Goal: Complete application form: Complete application form

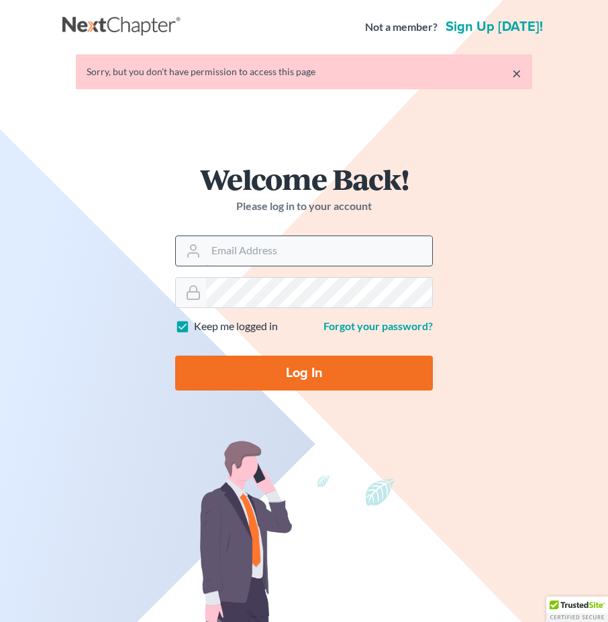
click at [266, 264] on input "Email Address" at bounding box center [319, 251] width 226 height 30
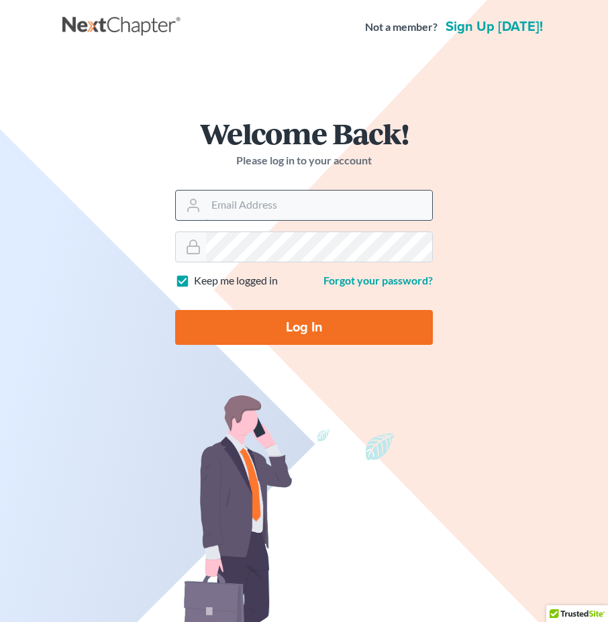
type input "[EMAIL_ADDRESS][DOMAIN_NAME]"
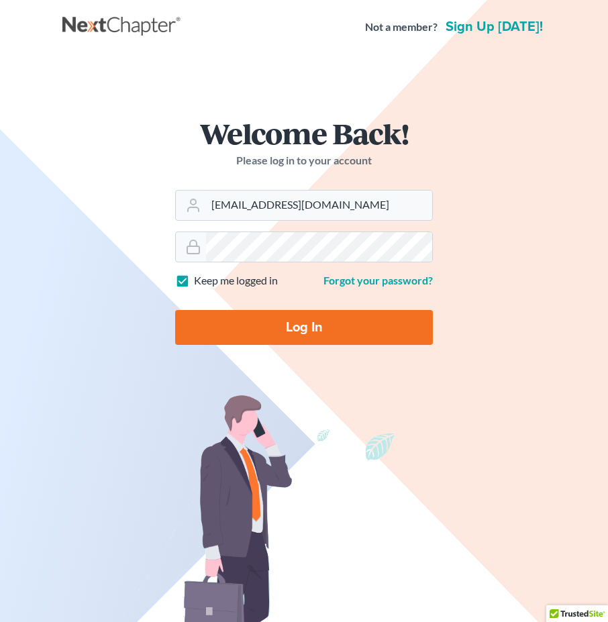
click at [241, 331] on input "Log In" at bounding box center [303, 327] width 257 height 35
type input "Thinking..."
click at [496, 31] on link "Sign up today!" at bounding box center [494, 26] width 103 height 13
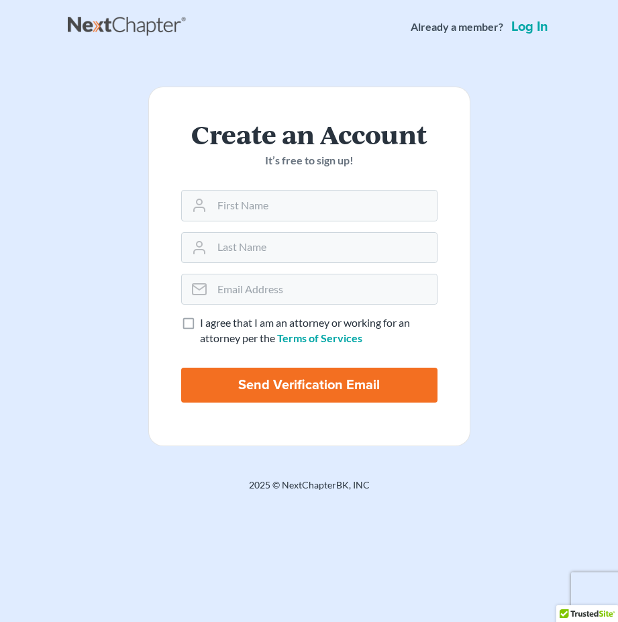
click at [200, 315] on label "I agree that I am an attorney or working for an attorney per the Terms of Servi…" at bounding box center [318, 330] width 237 height 31
click at [205, 315] on input "I agree that I am an attorney or working for an attorney per the Terms of Servi…" at bounding box center [209, 319] width 9 height 9
checkbox input "true"
click at [365, 199] on input "text" at bounding box center [324, 205] width 225 height 30
type input "Alena"
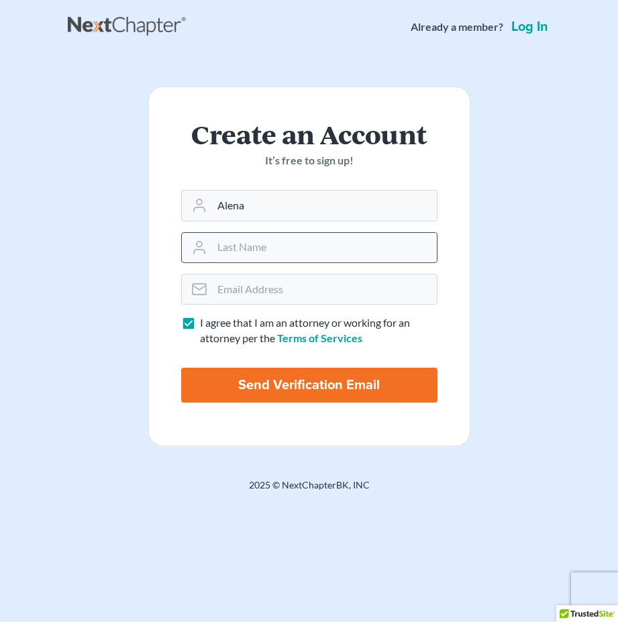
click at [361, 239] on input "text" at bounding box center [324, 248] width 225 height 30
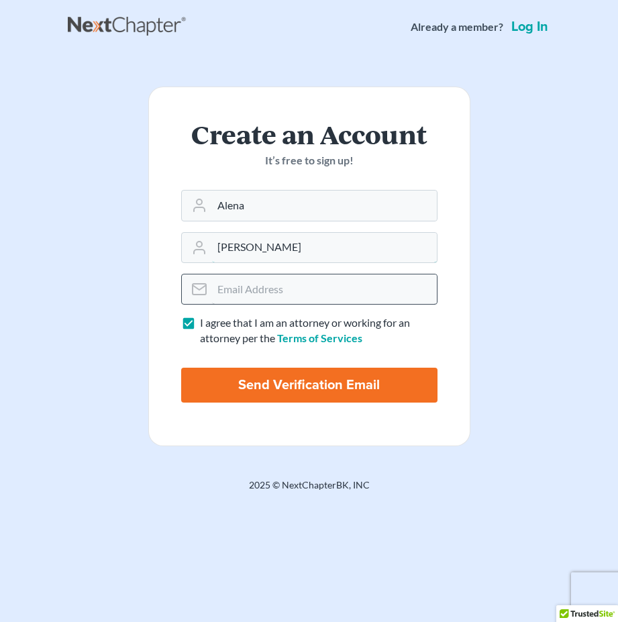
type input "Polvino"
click at [325, 286] on input "email" at bounding box center [324, 289] width 225 height 30
type input "lpolvino@rlkglaw.com"
click at [317, 382] on input "Send Verification Email" at bounding box center [309, 384] width 256 height 35
type input "Thinking..."
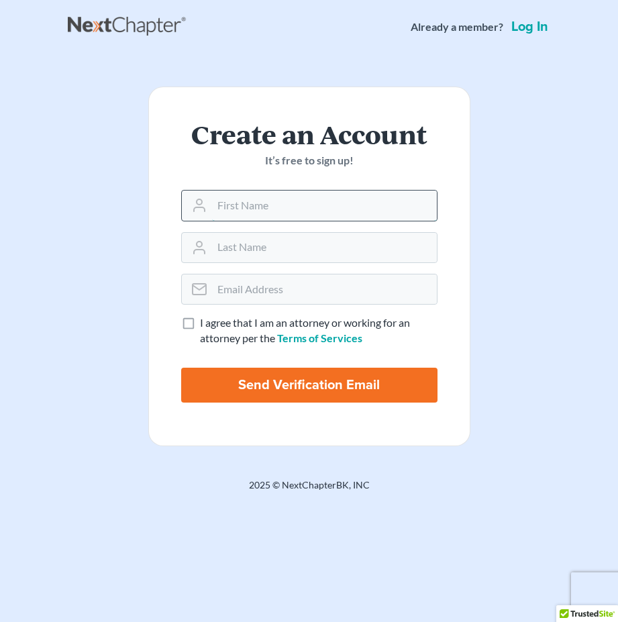
click at [278, 205] on input "text" at bounding box center [324, 205] width 225 height 30
type input "Alena"
type input "[PERSON_NAME]"
type input "[EMAIL_ADDRESS][DOMAIN_NAME]"
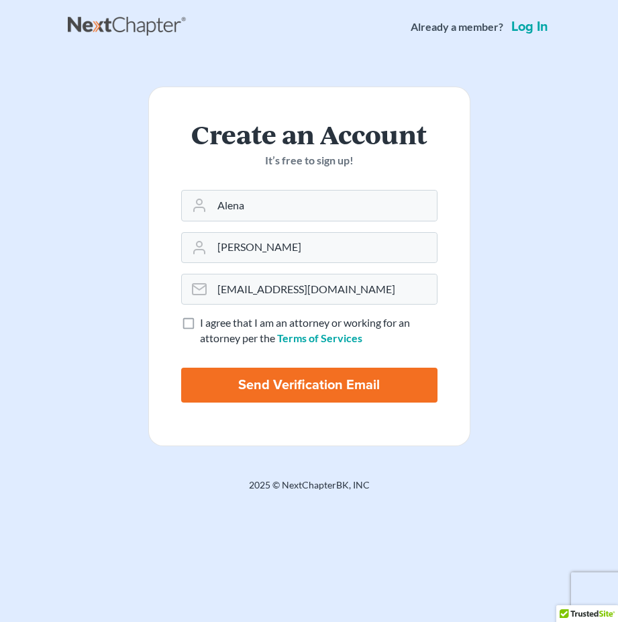
click at [200, 324] on label "I agree that I am an attorney or working for an attorney per the Terms of Servi…" at bounding box center [318, 330] width 237 height 31
click at [205, 324] on input "I agree that I am an attorney or working for an attorney per the Terms of Servi…" at bounding box center [209, 319] width 9 height 9
checkbox input "true"
click at [317, 374] on input "Send Verification Email" at bounding box center [309, 384] width 256 height 35
type input "Thinking..."
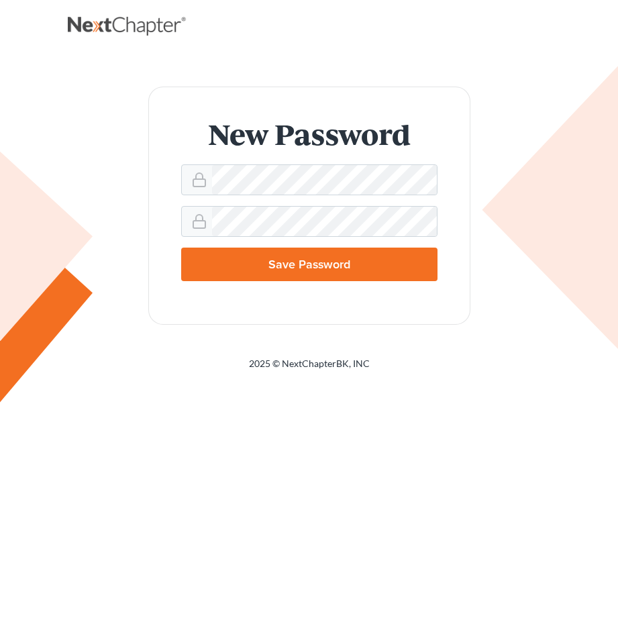
click at [297, 262] on input "Save Password" at bounding box center [309, 264] width 256 height 34
type input "Thinking..."
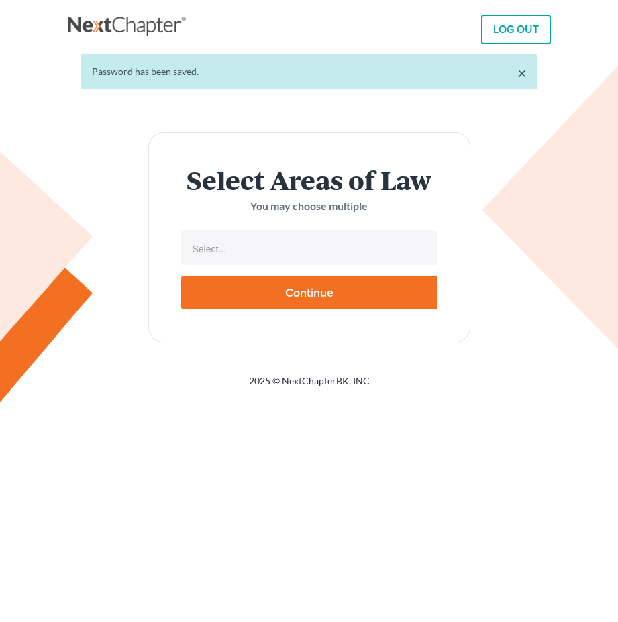
select select
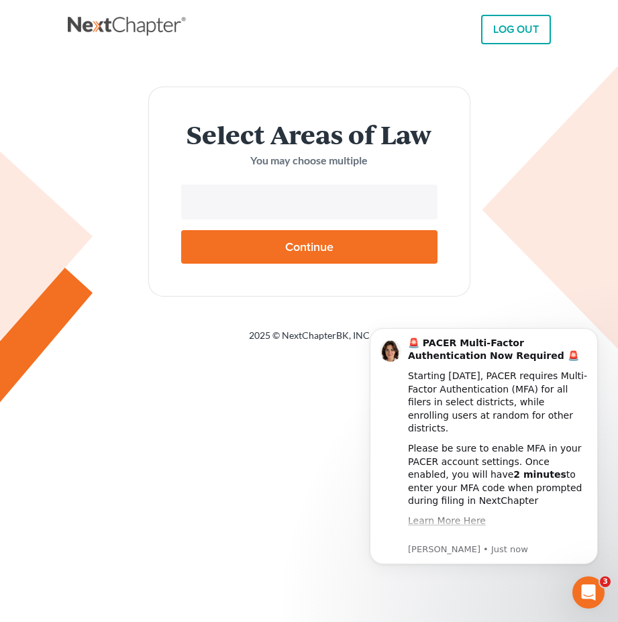
click at [363, 198] on input "text" at bounding box center [307, 203] width 237 height 20
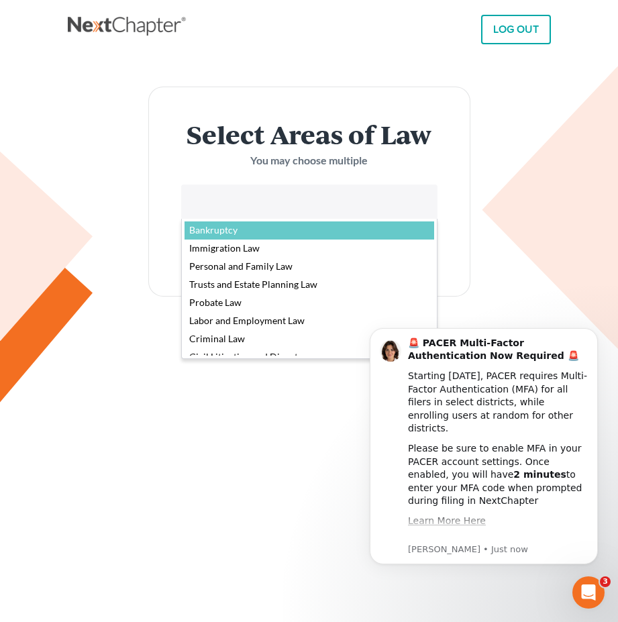
select select "4556"
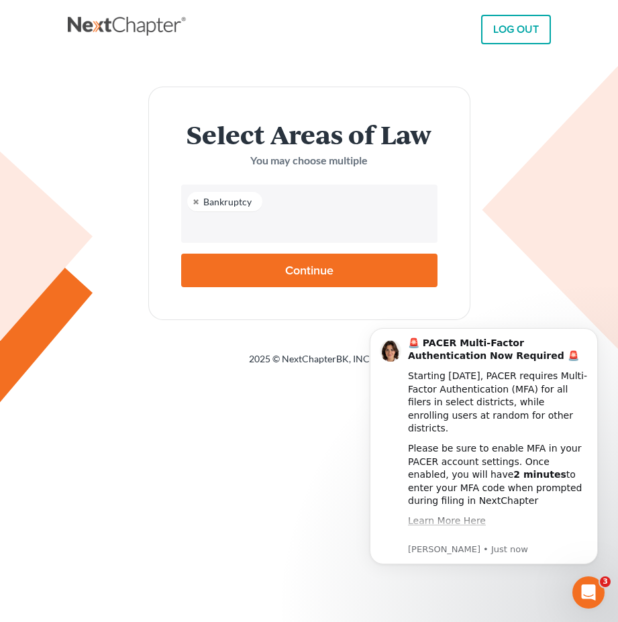
click at [352, 261] on input "Continue" at bounding box center [309, 270] width 256 height 34
type input "Thinking..."
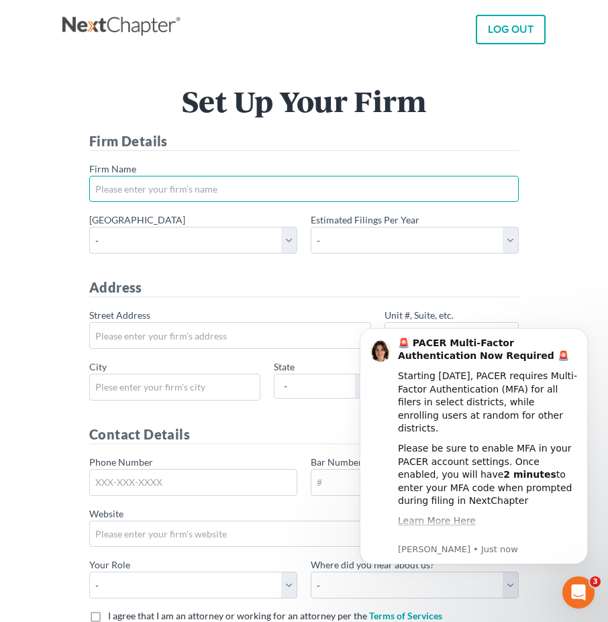
click at [200, 192] on input "* Firm Name" at bounding box center [303, 189] width 429 height 27
type input "R"
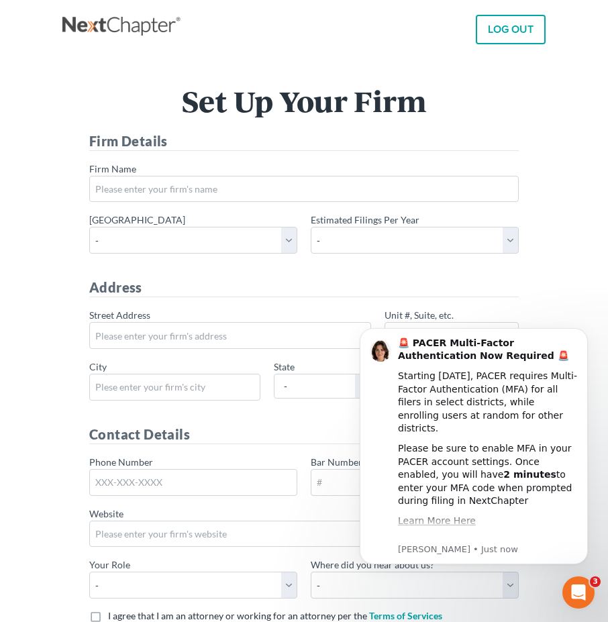
click at [597, 278] on main "Set Up Your Firm Firm Details * Firm Name * Primary district - [US_STATE] - [GE…" at bounding box center [304, 389] width 608 height 671
drag, startPoint x: 585, startPoint y: 327, endPoint x: 930, endPoint y: 636, distance: 462.5
click at [585, 327] on button "Dismiss notification" at bounding box center [583, 331] width 17 height 17
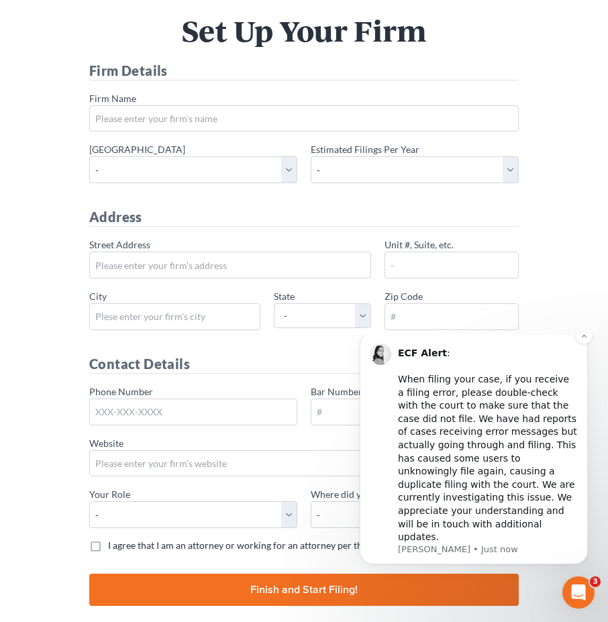
scroll to position [127, 0]
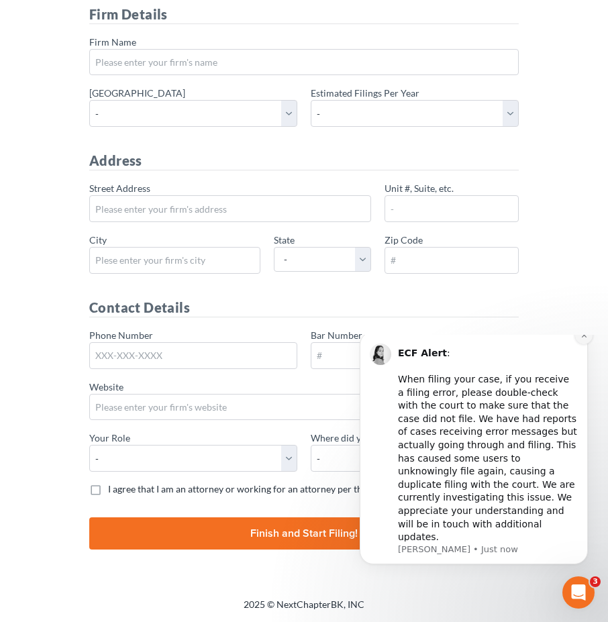
click at [583, 339] on icon "Dismiss notification" at bounding box center [583, 334] width 7 height 7
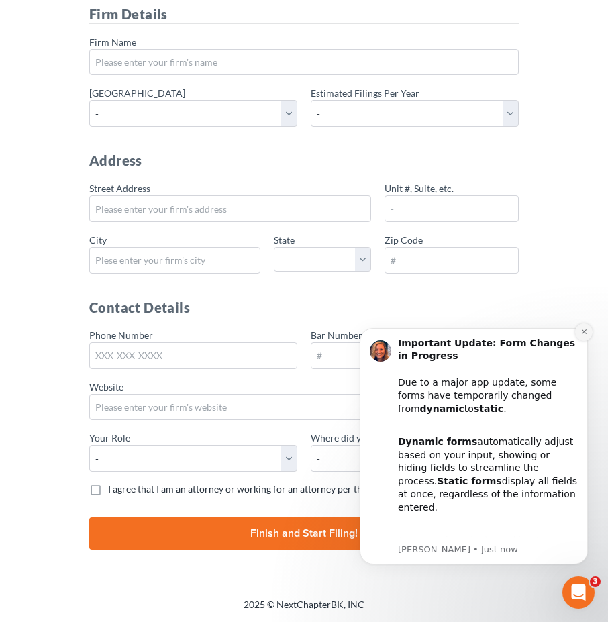
click at [577, 333] on button "Dismiss notification" at bounding box center [583, 331] width 17 height 17
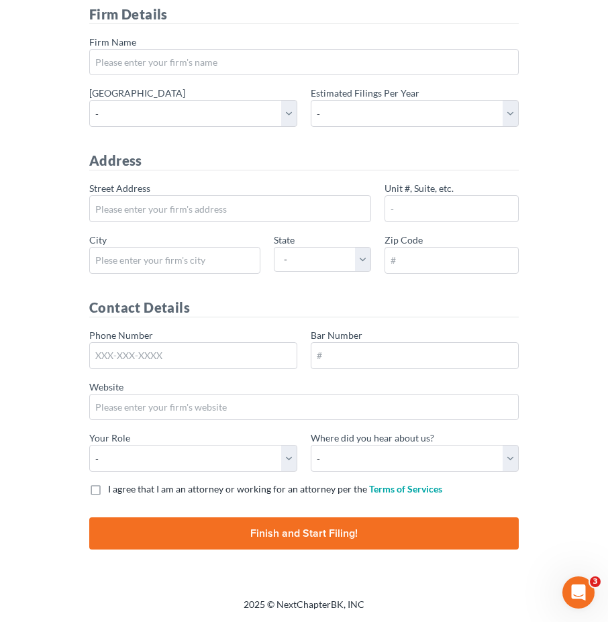
click at [108, 490] on label "I agree that I am an attorney or working for an attorney per the Terms of Servi…" at bounding box center [275, 488] width 334 height 13
click at [113, 490] on input "I agree that I am an attorney or working for an attorney per the Terms of Servi…" at bounding box center [117, 486] width 9 height 9
checkbox input "true"
click at [458, 456] on select "- Bar association Capterra Clio Email Facebook Google Word of mouth Other" at bounding box center [414, 458] width 208 height 27
select select "Email"
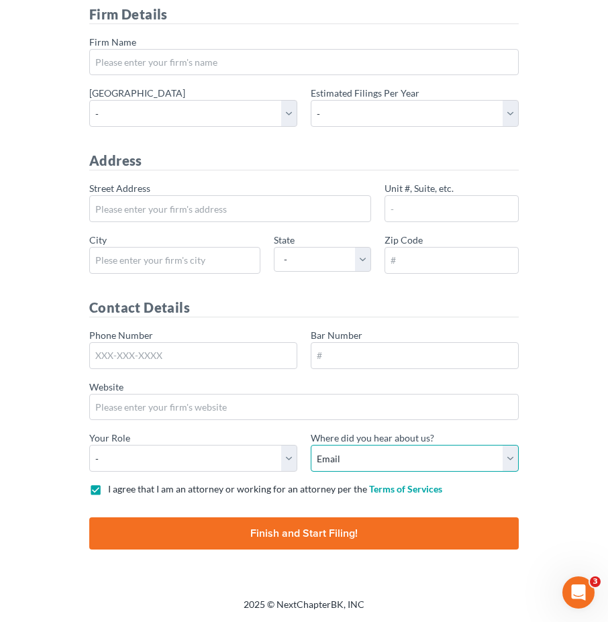
click at [310, 445] on select "- Bar association Capterra Clio Email Facebook Google Word of mouth Other" at bounding box center [414, 458] width 208 height 27
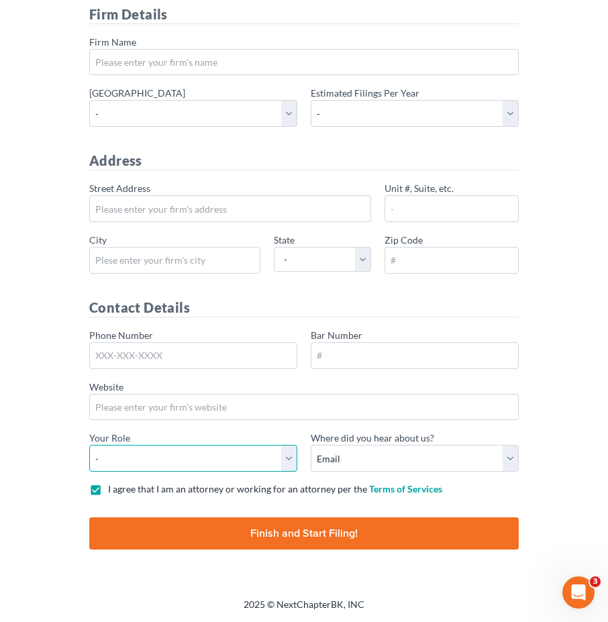
click at [223, 461] on select "- Attorney Paralegal Assistant" at bounding box center [193, 458] width 208 height 27
select select "assistant"
click at [89, 445] on select "- Attorney Paralegal Assistant" at bounding box center [193, 458] width 208 height 27
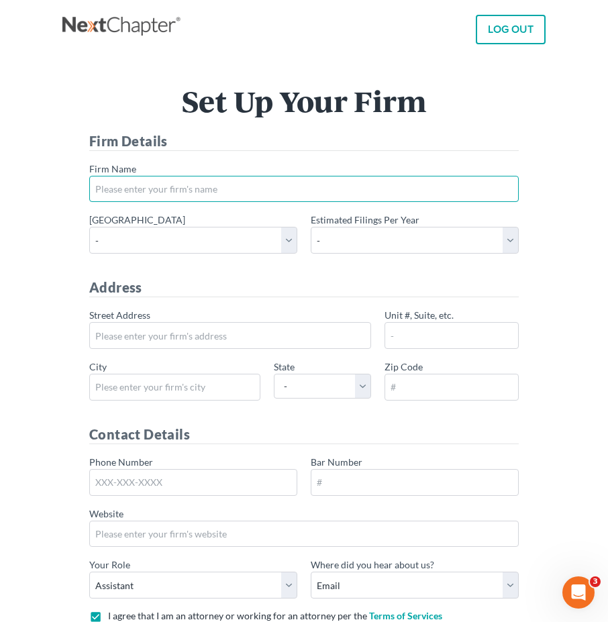
click at [172, 199] on input "* Firm Name" at bounding box center [303, 189] width 429 height 27
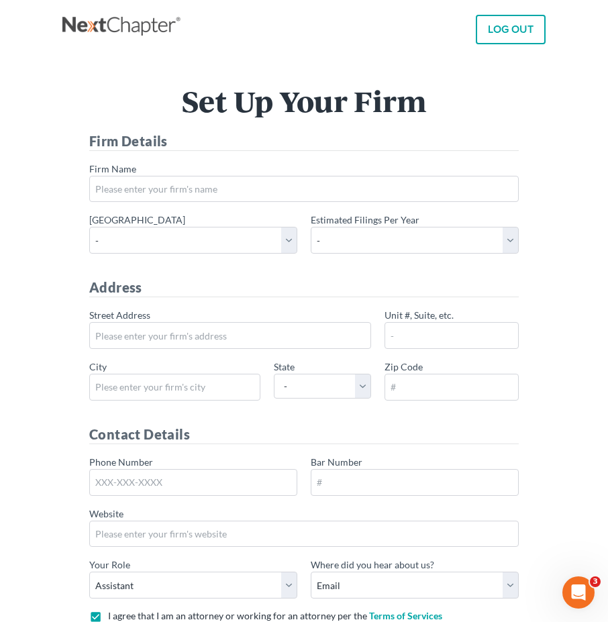
click at [221, 211] on form "Firm Details * Firm Name * Primary district - Alabama - Middle Alabama - Northe…" at bounding box center [303, 403] width 429 height 544
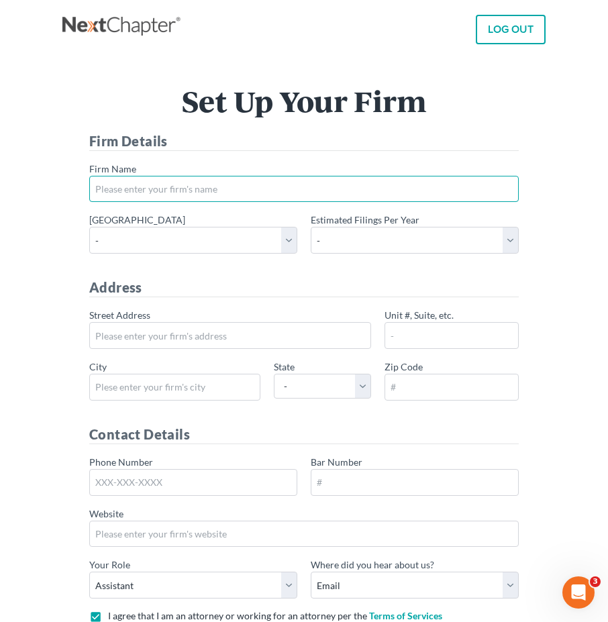
click at [227, 186] on input "* Firm Name" at bounding box center [303, 189] width 429 height 27
type input "Rountree Leitman Klein & Geer"
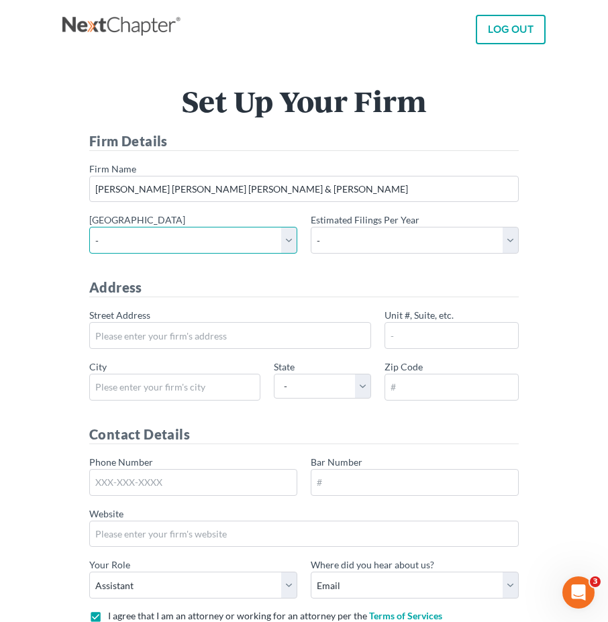
click at [227, 231] on select "- Alabama - Middle Alabama - Northern Alabama - Southern Alaska Arizona Arkansa…" at bounding box center [193, 240] width 208 height 27
select select "21"
click at [89, 227] on select "- Alabama - Middle Alabama - Northern Alabama - Southern Alaska Arizona Arkansa…" at bounding box center [193, 240] width 208 height 27
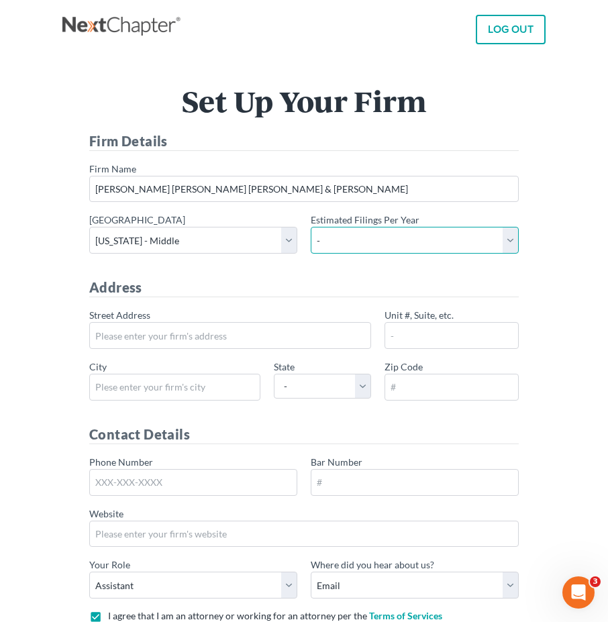
click at [384, 251] on select "- 1-10 11-50 50+" at bounding box center [414, 240] width 208 height 27
click at [217, 288] on h4 "Address" at bounding box center [303, 287] width 429 height 19
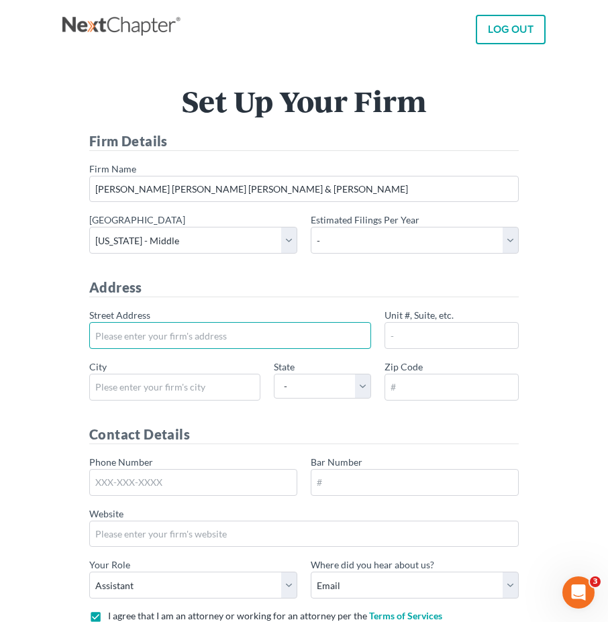
click at [214, 339] on input "* Street Address" at bounding box center [230, 335] width 282 height 27
type input "2987 Clairmont Rd"
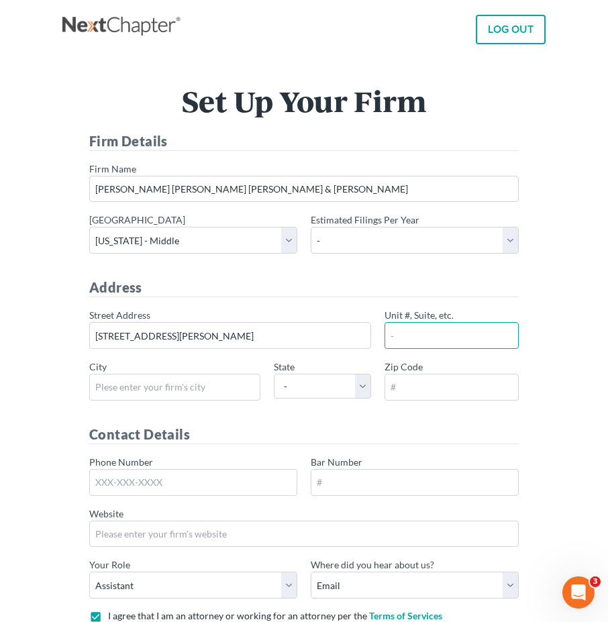
click at [447, 338] on input "Unit #, Suite, etc." at bounding box center [451, 335] width 134 height 27
type input "s"
type input "350"
click at [361, 364] on div "* State - AL AK AR AZ CA CO CT DE DC FL GA GU HI ID IL IN IA KS KY LA ME MD MA …" at bounding box center [322, 378] width 97 height 39
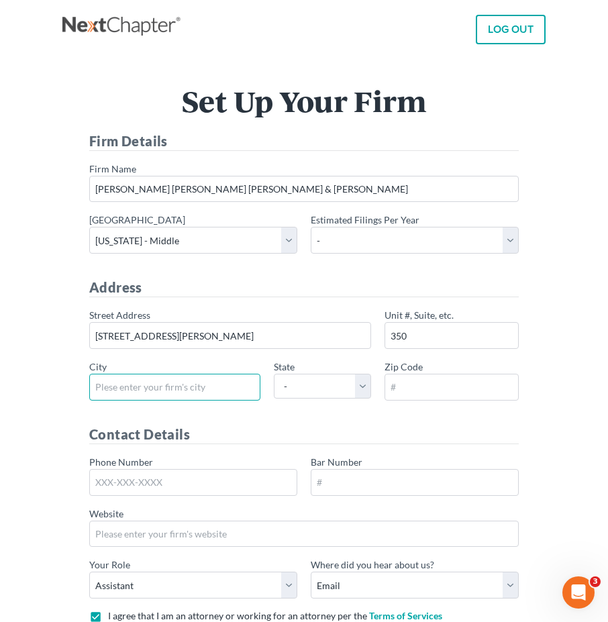
click at [186, 395] on input "* City" at bounding box center [174, 386] width 171 height 27
type input "Atlanta"
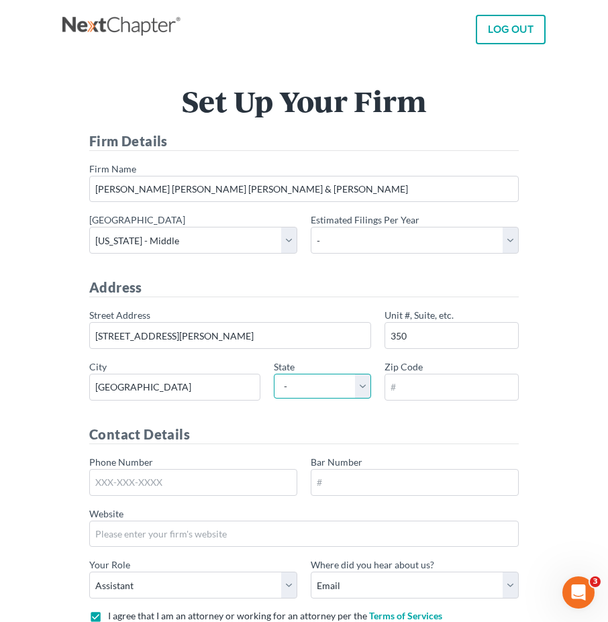
click at [320, 382] on select "- AL AK AR AZ CA CO CT DE DC FL GA GU HI ID IL IN IA KS KY LA ME MD MA MI MN MS…" at bounding box center [322, 385] width 97 height 25
select select "GA"
click at [274, 373] on select "- AL AK AR AZ CA CO CT DE DC FL GA GU HI ID IL IN IA KS KY LA ME MD MA MI MN MS…" at bounding box center [322, 385] width 97 height 25
click at [428, 373] on div "* Zip Code" at bounding box center [451, 379] width 134 height 41
click at [430, 384] on input "* Zip Code" at bounding box center [451, 386] width 134 height 27
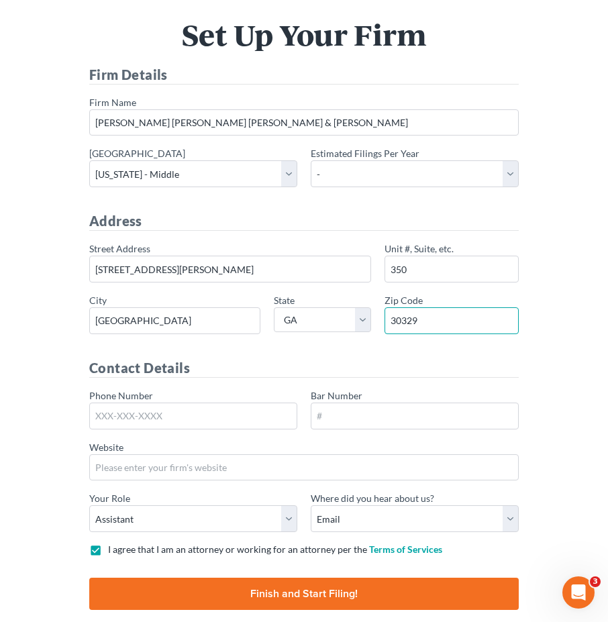
scroll to position [127, 0]
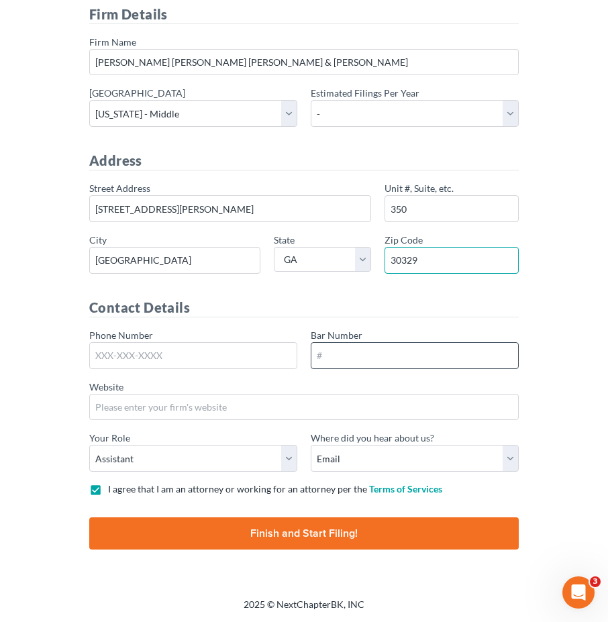
type input "30329"
click at [392, 355] on input "Bar Number" at bounding box center [414, 355] width 208 height 27
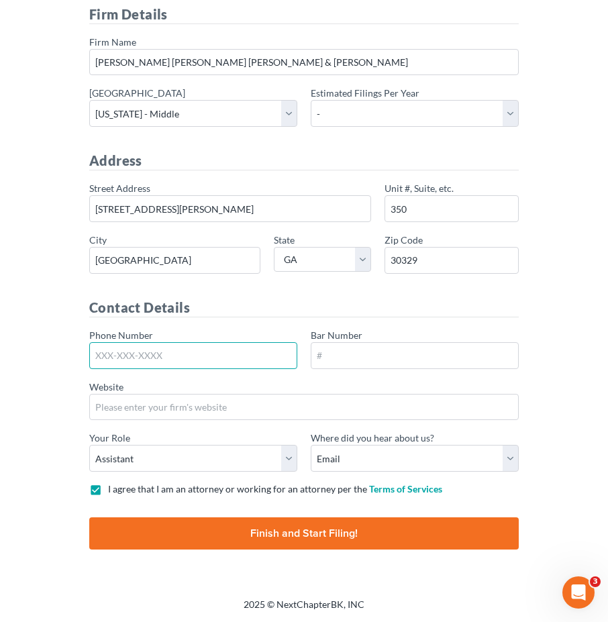
click at [213, 368] on input "Phone Number" at bounding box center [193, 355] width 208 height 27
type input "404-226-9828"
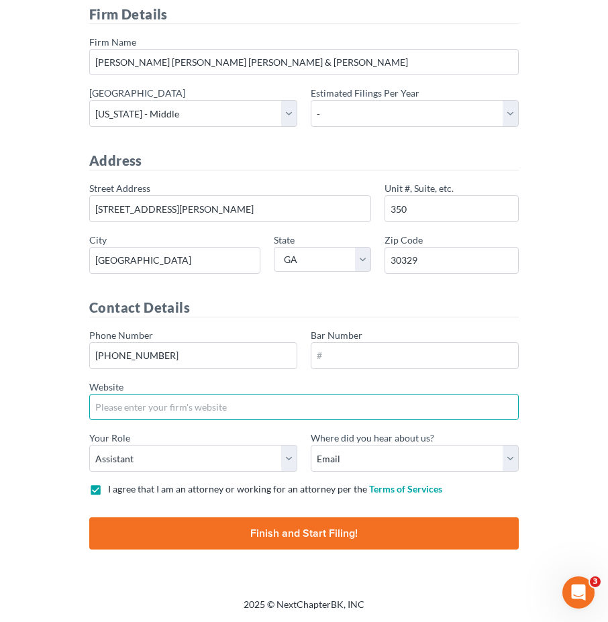
click at [240, 402] on input "Website" at bounding box center [303, 407] width 429 height 27
paste input "https://www.rlkglaw.com/"
drag, startPoint x: 123, startPoint y: 404, endPoint x: 78, endPoint y: 404, distance: 44.9
click at [78, 404] on div "Set Up Your Firm Firm Details * Firm Name Rountree Leitman Klein & Geer * Prima…" at bounding box center [303, 263] width 469 height 606
type input "https://www.rlkglaw.com"
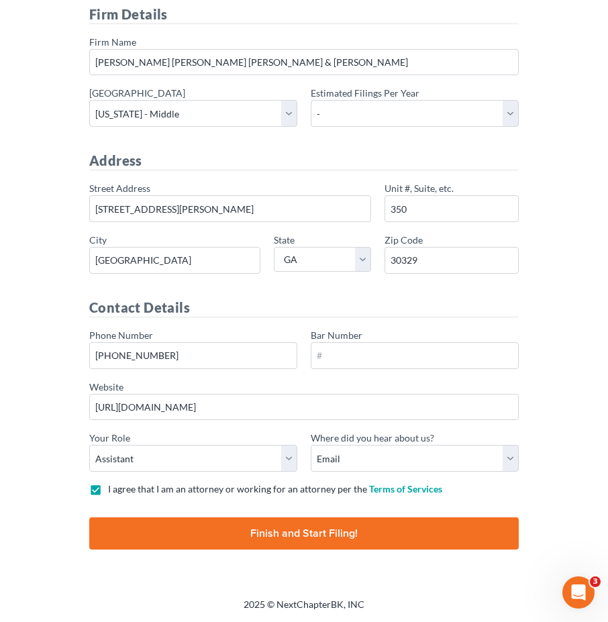
click at [186, 423] on div "Phone Number 404-226-9828 Bar Number Website https://www.rlkglaw.com * Your Rol…" at bounding box center [303, 405] width 443 height 154
click at [394, 354] on input "Bar Number" at bounding box center [414, 355] width 208 height 27
click at [569, 202] on main "Set Up Your Firm Firm Details * Firm Name Rountree Leitman Klein & Geer * Prima…" at bounding box center [304, 262] width 608 height 671
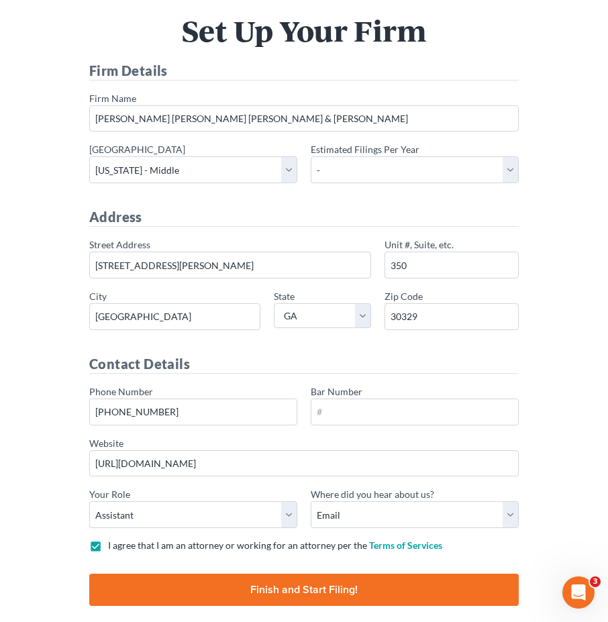
scroll to position [0, 0]
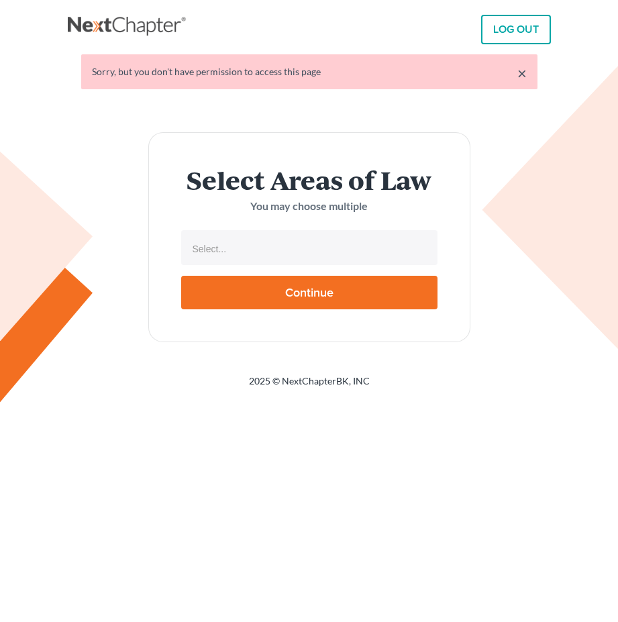
select select
